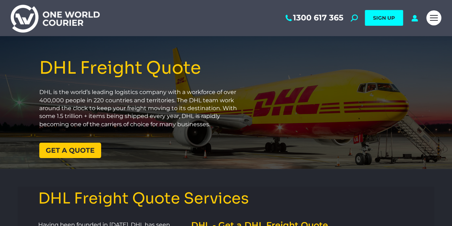
click at [86, 157] on link "Get a quote" at bounding box center [70, 150] width 62 height 15
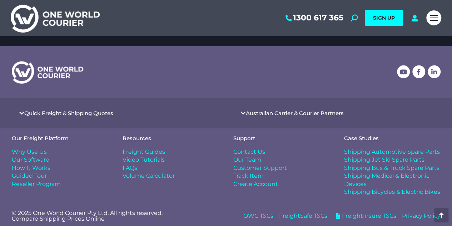
scroll to position [914, 0]
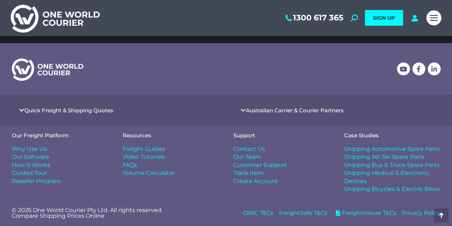
click at [394, 186] on span "Shipping Bicycles & Electric Bikes" at bounding box center [392, 189] width 96 height 8
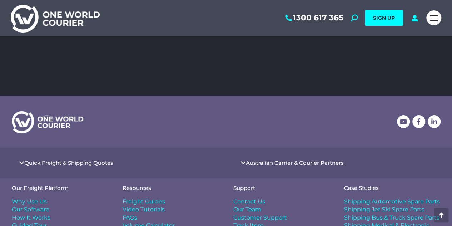
scroll to position [1363, 0]
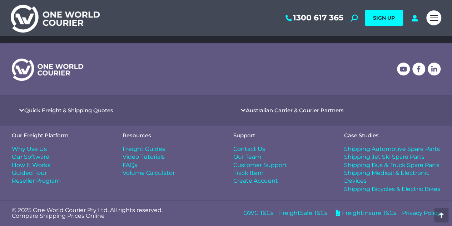
click at [60, 108] on link "Quick Freight & Shipping Quotes" at bounding box center [68, 110] width 89 height 5
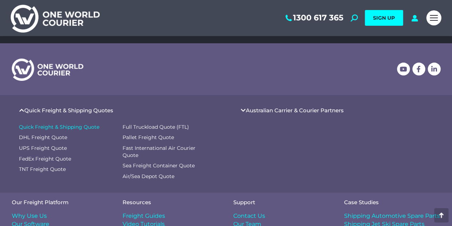
click at [56, 124] on span "Quick Freight & Shipping Quote" at bounding box center [59, 127] width 80 height 7
click at [50, 170] on span "TNT Freight Quote" at bounding box center [42, 169] width 47 height 7
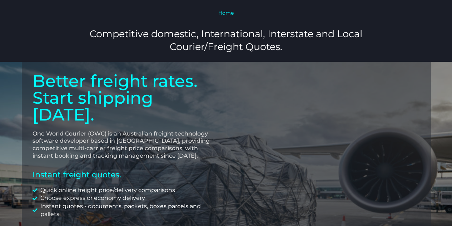
click at [56, 130] on p "One World Courier (OWC) is an Australian freight technology software developer …" at bounding box center [124, 145] width 183 height 30
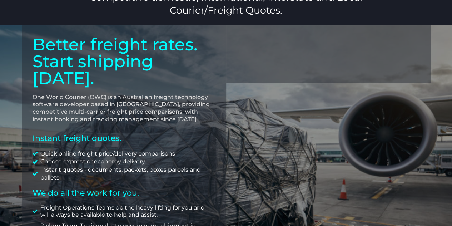
scroll to position [36, 0]
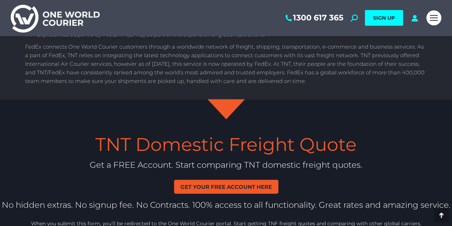
scroll to position [805, 0]
